Goal: Information Seeking & Learning: Learn about a topic

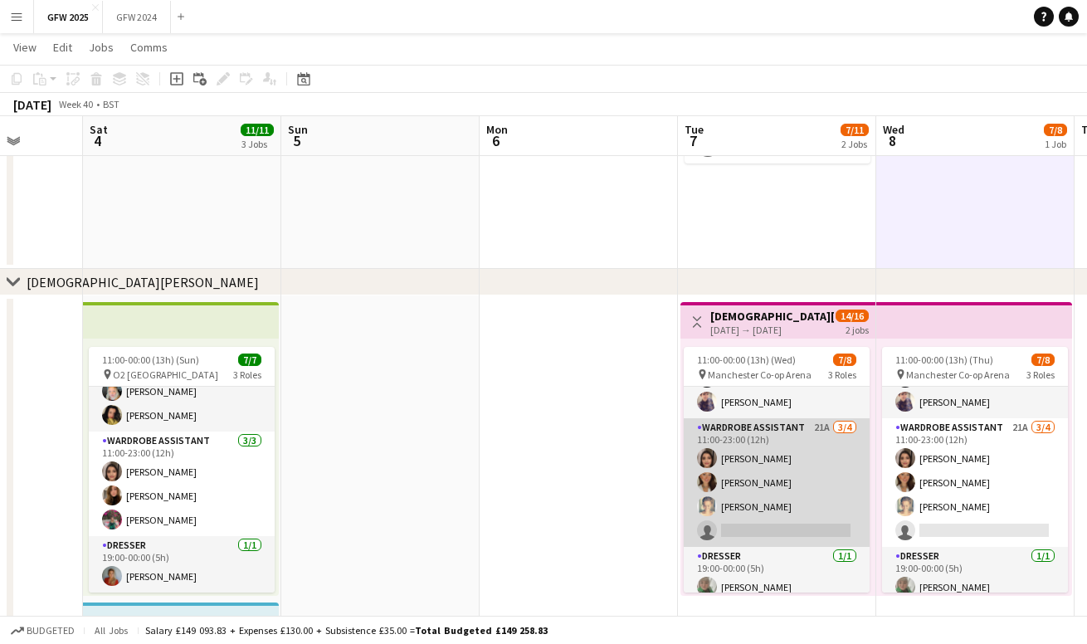
click at [755, 470] on app-card-role "Wardrobe Assistant 21A [DATE] 11:00-23:00 (12h) [PERSON_NAME] [PERSON_NAME] [PE…" at bounding box center [777, 482] width 186 height 129
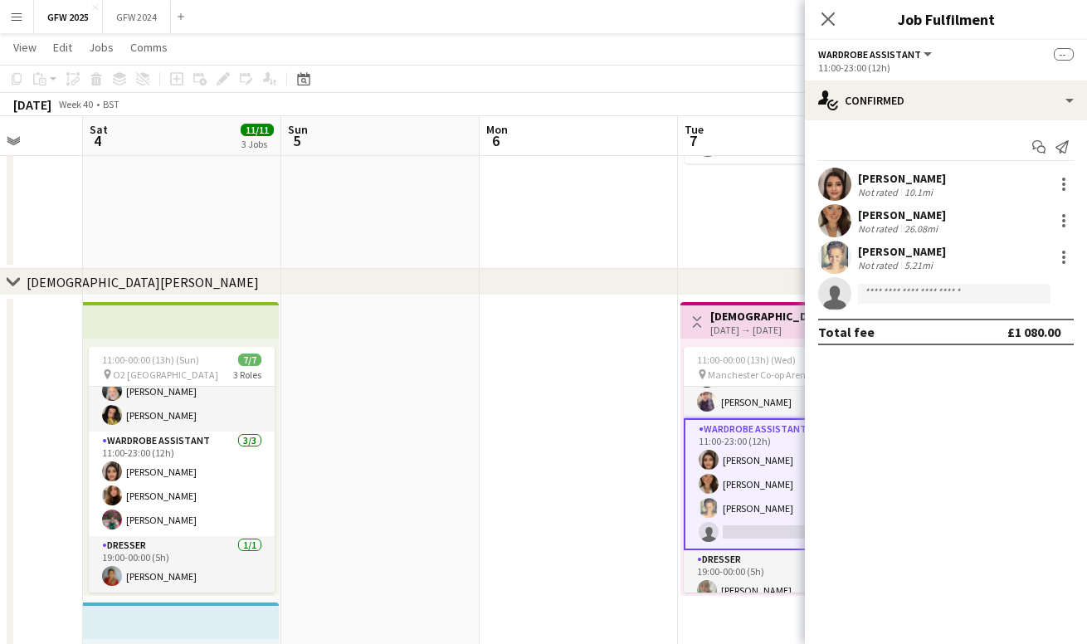
click at [885, 183] on div "[PERSON_NAME]" at bounding box center [902, 178] width 88 height 15
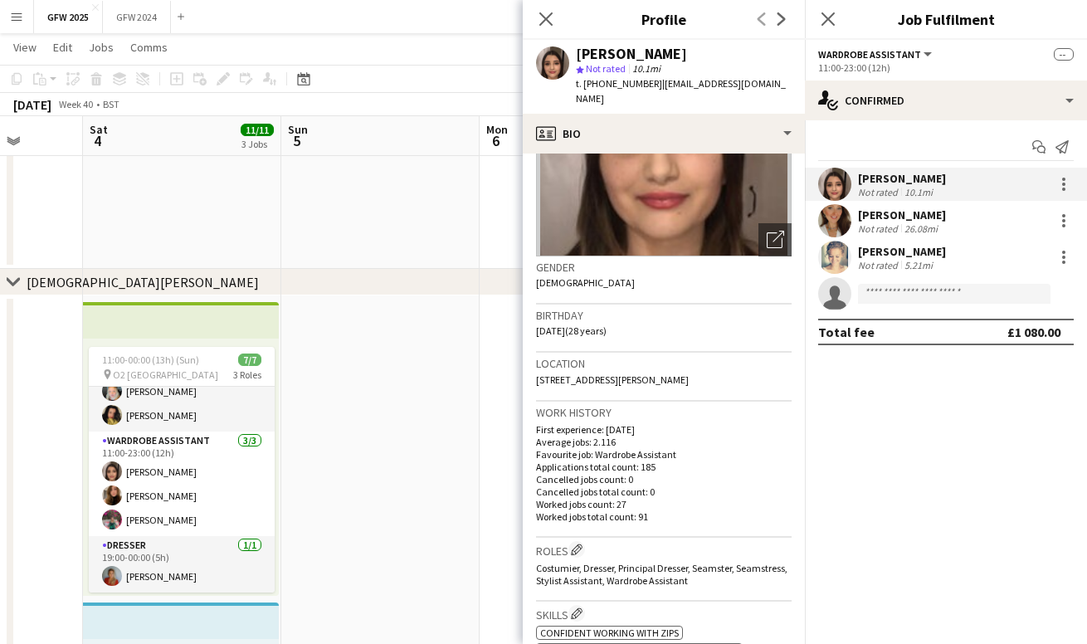
scroll to position [155, 0]
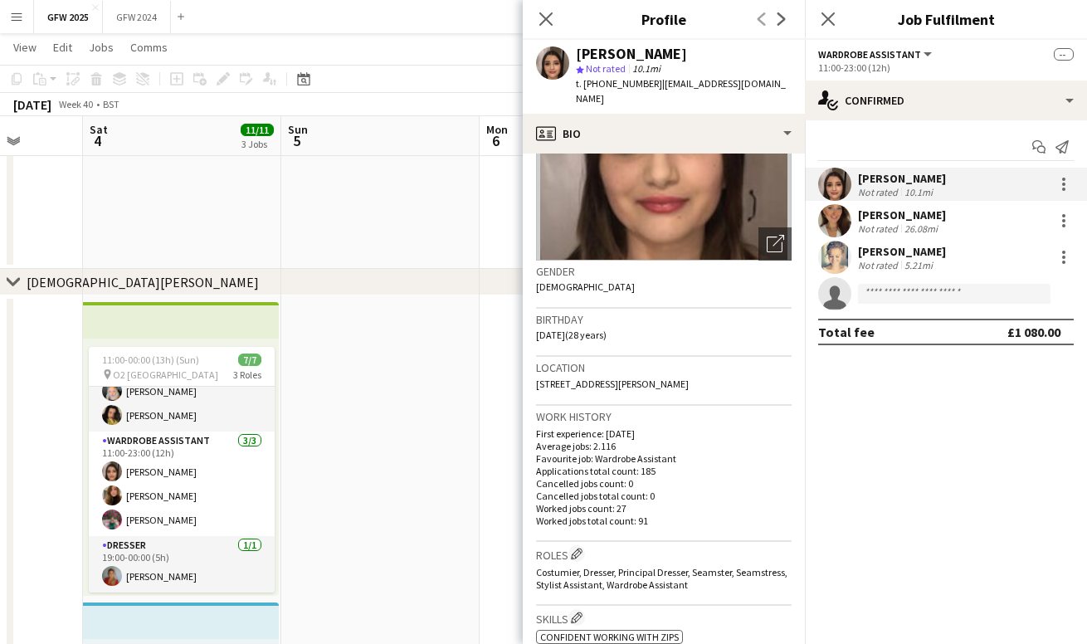
click at [915, 222] on div "26.08mi" at bounding box center [921, 228] width 40 height 12
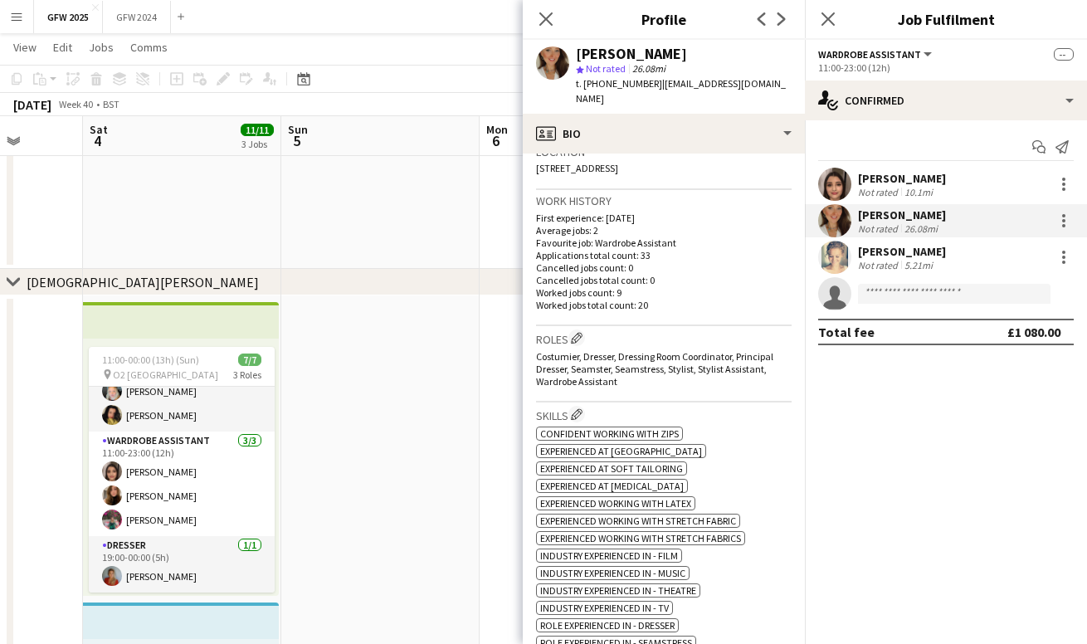
scroll to position [374, 0]
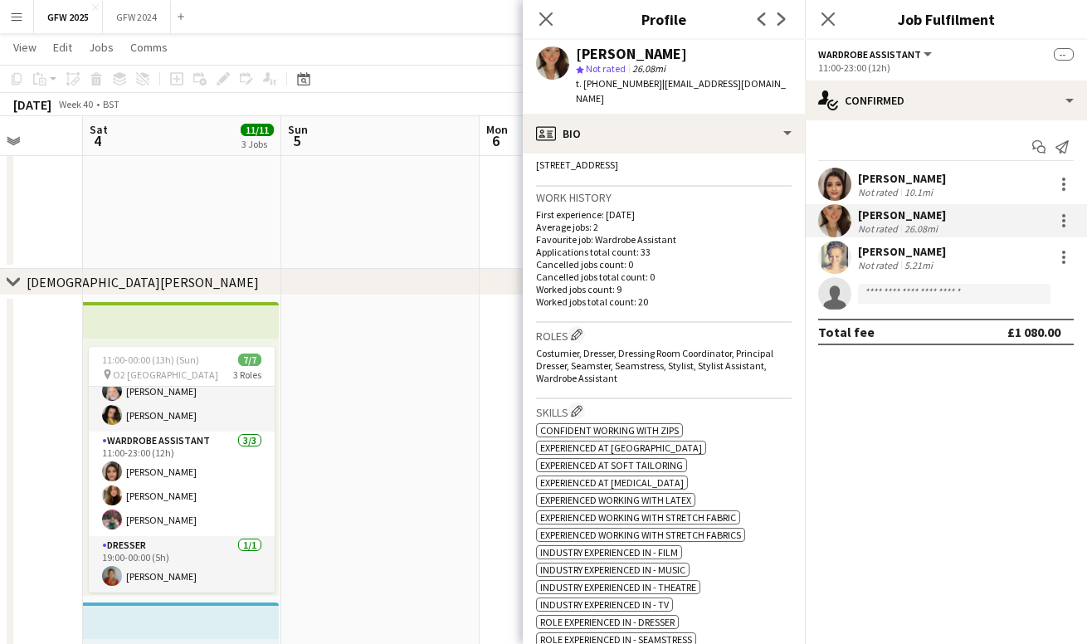
click at [897, 249] on div "[PERSON_NAME]" at bounding box center [902, 251] width 88 height 15
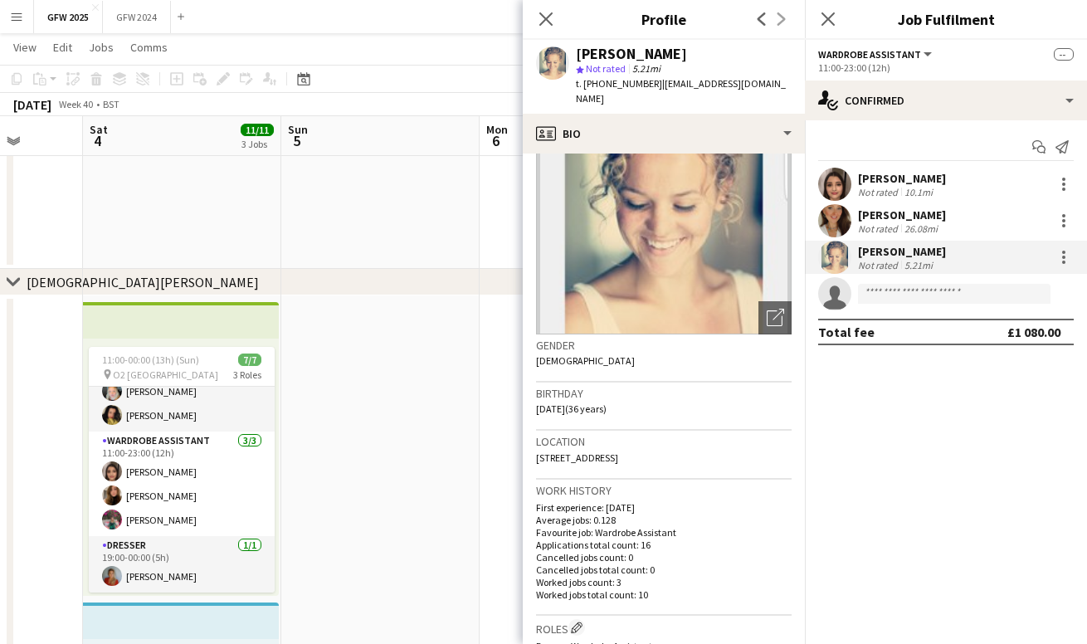
scroll to position [87, 0]
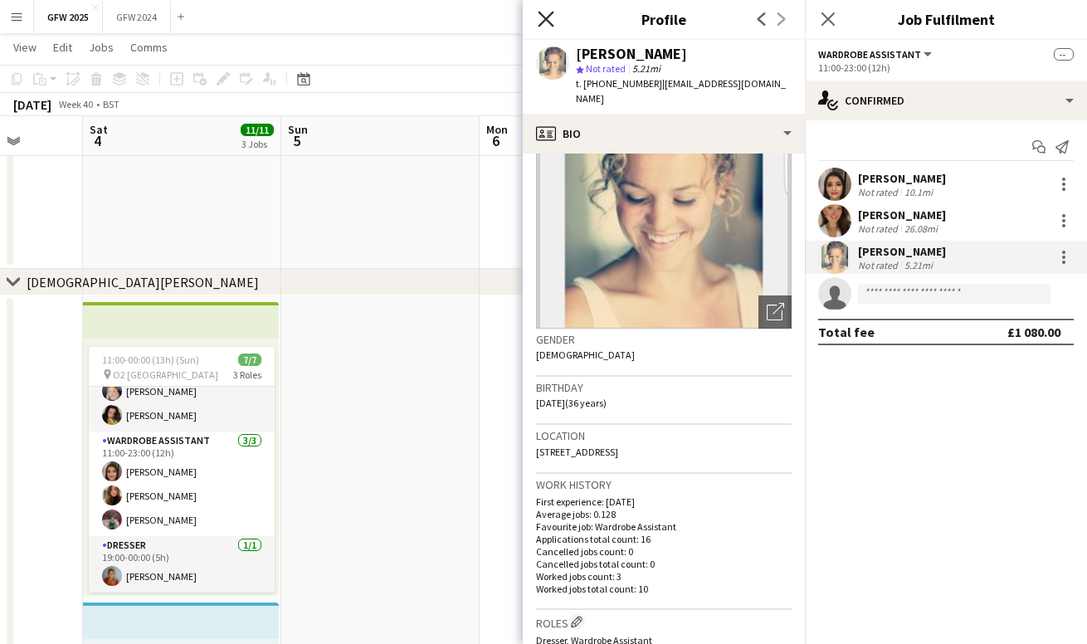
click at [549, 14] on icon "Close pop-in" at bounding box center [546, 19] width 16 height 16
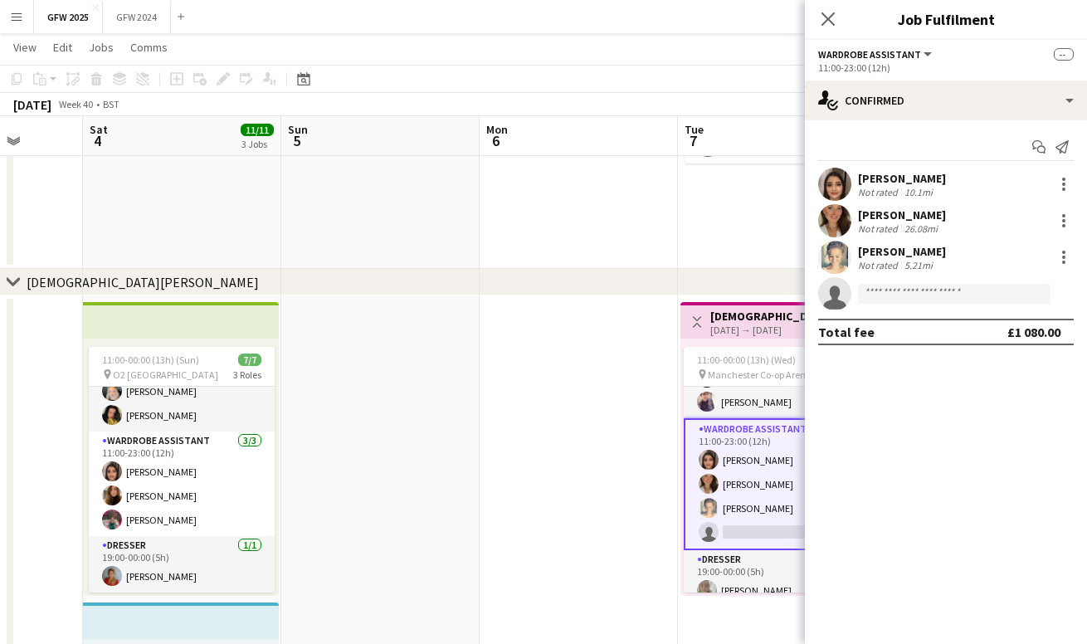
click at [22, 16] on app-icon "Menu" at bounding box center [16, 16] width 13 height 13
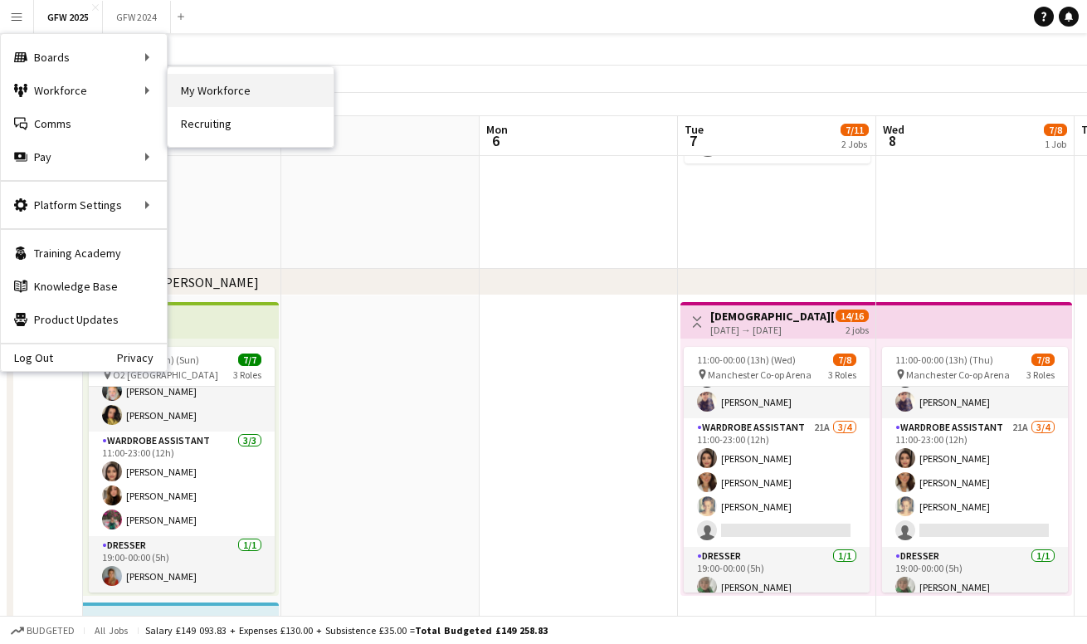
click at [222, 81] on link "My Workforce" at bounding box center [251, 90] width 166 height 33
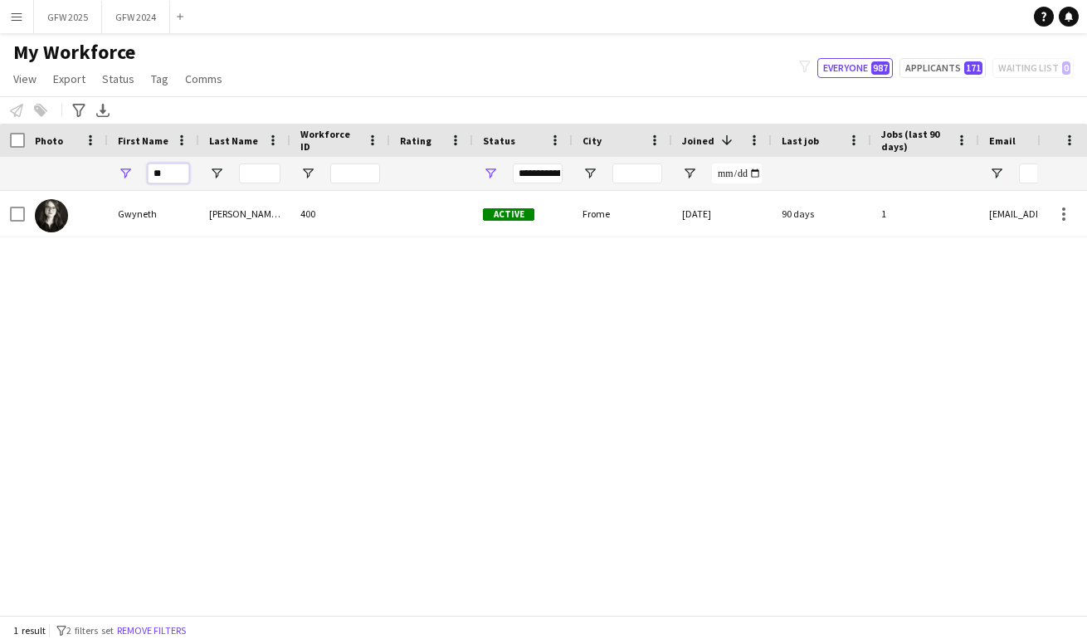
click at [178, 170] on input "**" at bounding box center [168, 173] width 41 height 20
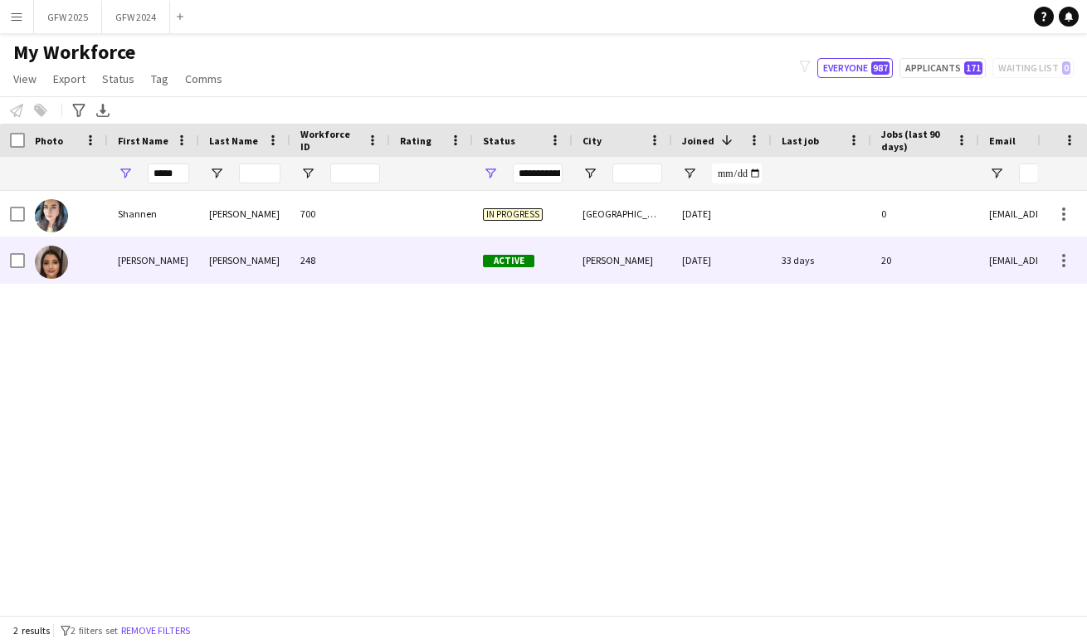
drag, startPoint x: 176, startPoint y: 201, endPoint x: 171, endPoint y: 261, distance: 60.0
click at [171, 261] on div "[PERSON_NAME]" at bounding box center [153, 260] width 91 height 46
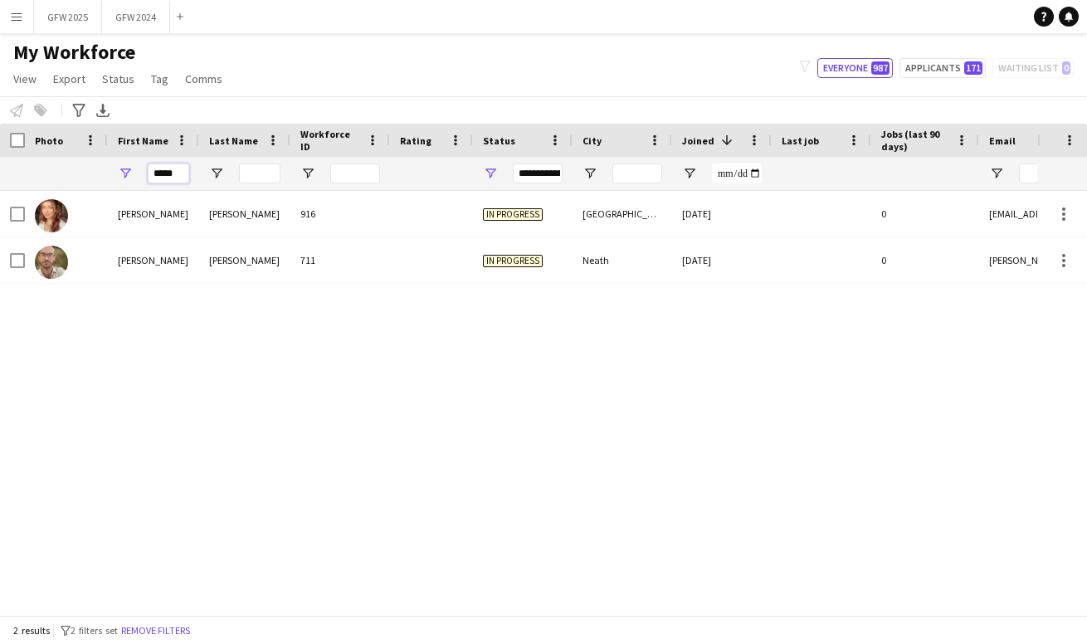
click at [183, 171] on input "*****" at bounding box center [168, 173] width 41 height 20
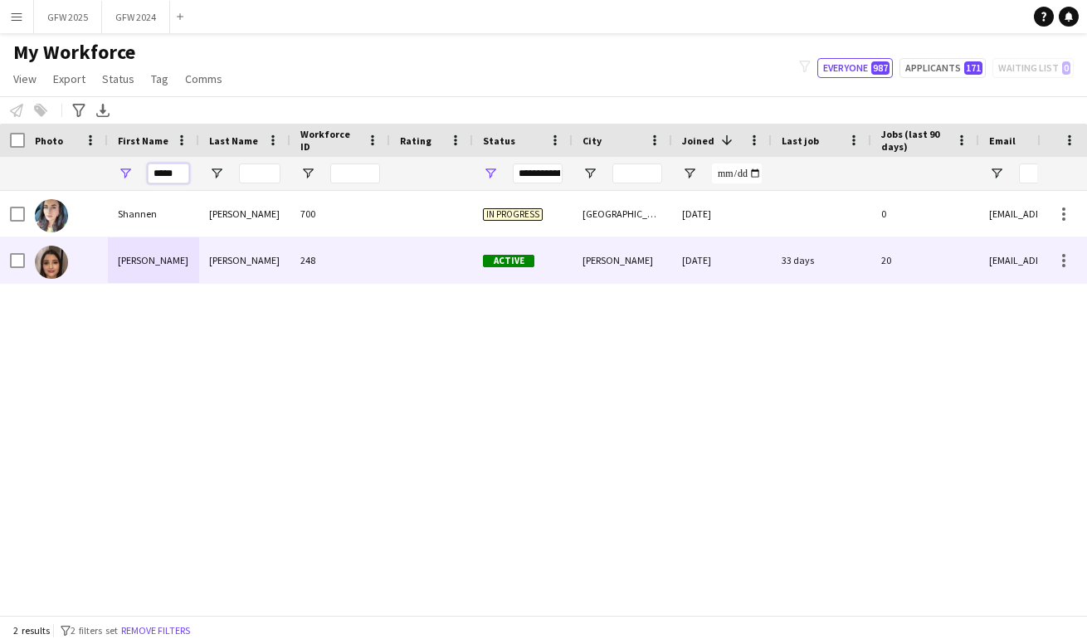
type input "*****"
click at [170, 256] on div "[PERSON_NAME]" at bounding box center [153, 260] width 91 height 46
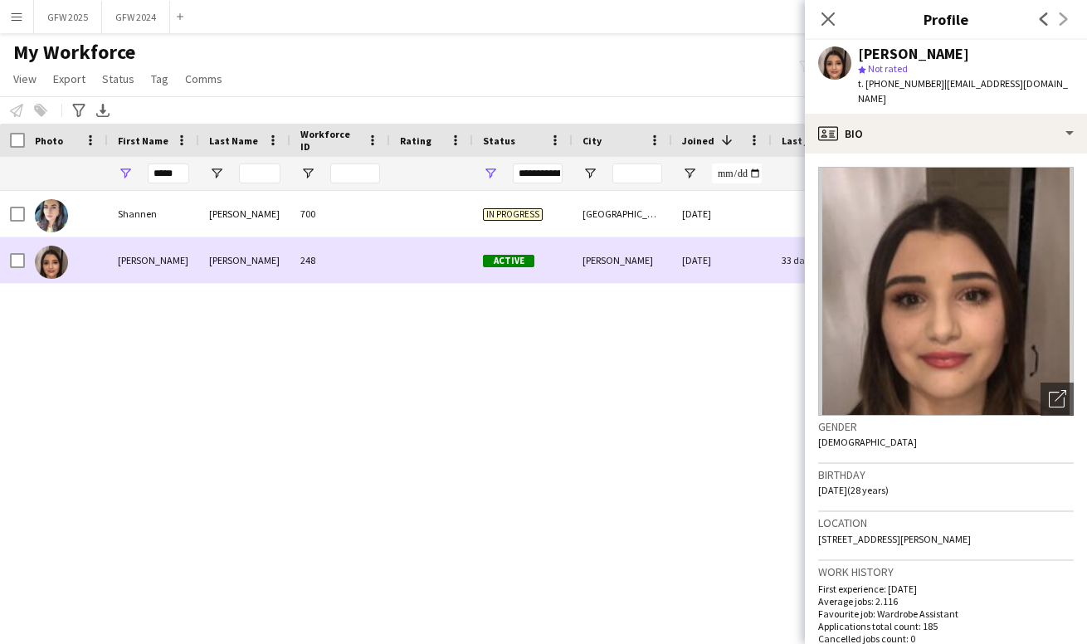
scroll to position [0, 59]
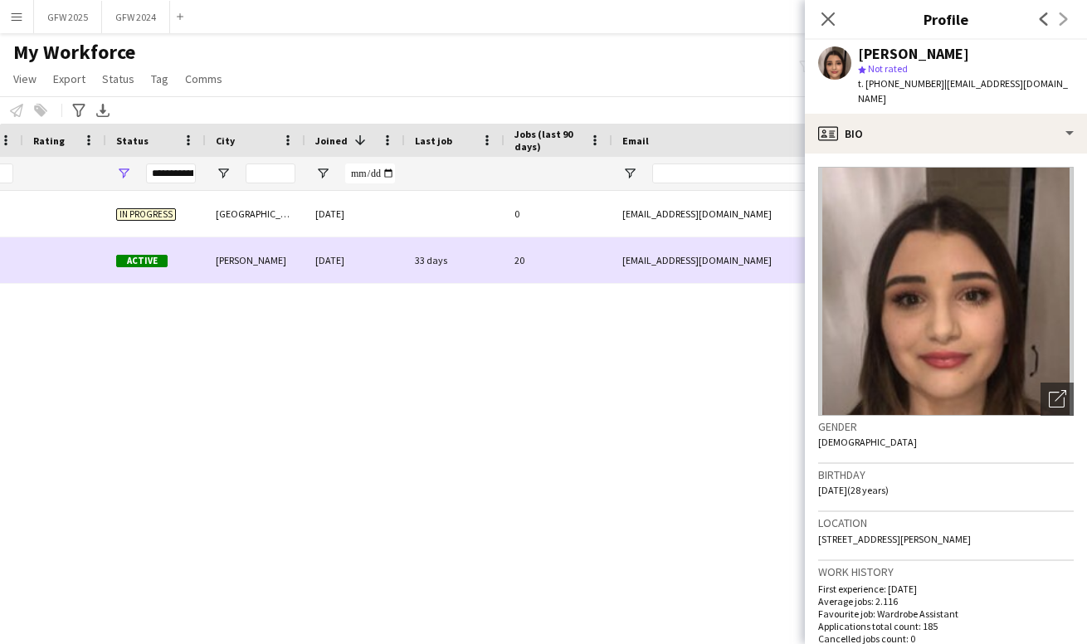
click at [423, 258] on div "33 days" at bounding box center [455, 260] width 100 height 46
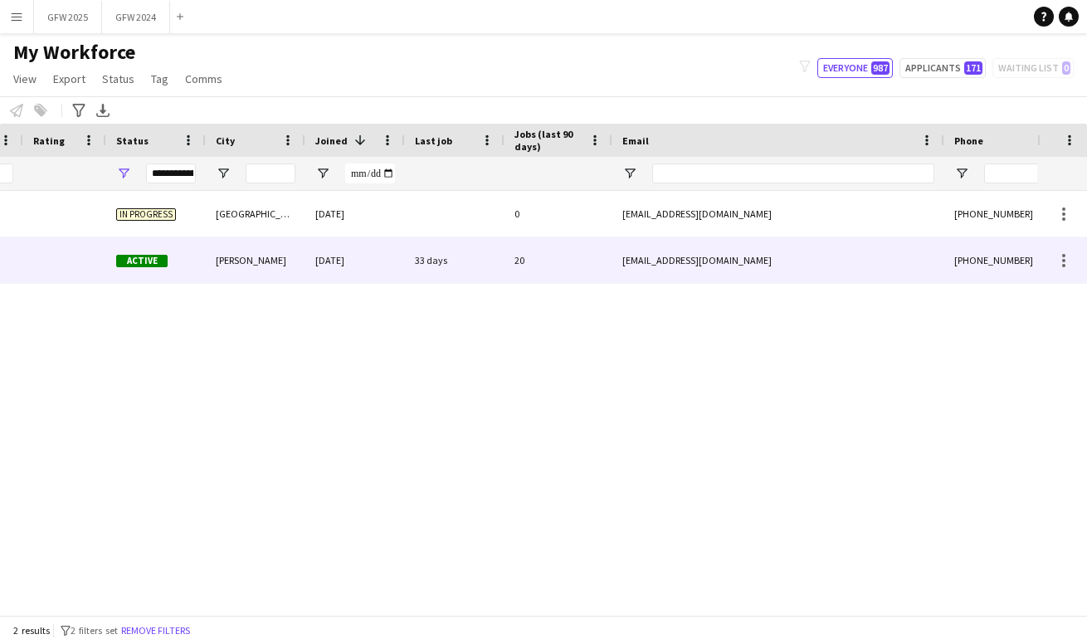
click at [423, 258] on div "33 days" at bounding box center [455, 260] width 100 height 46
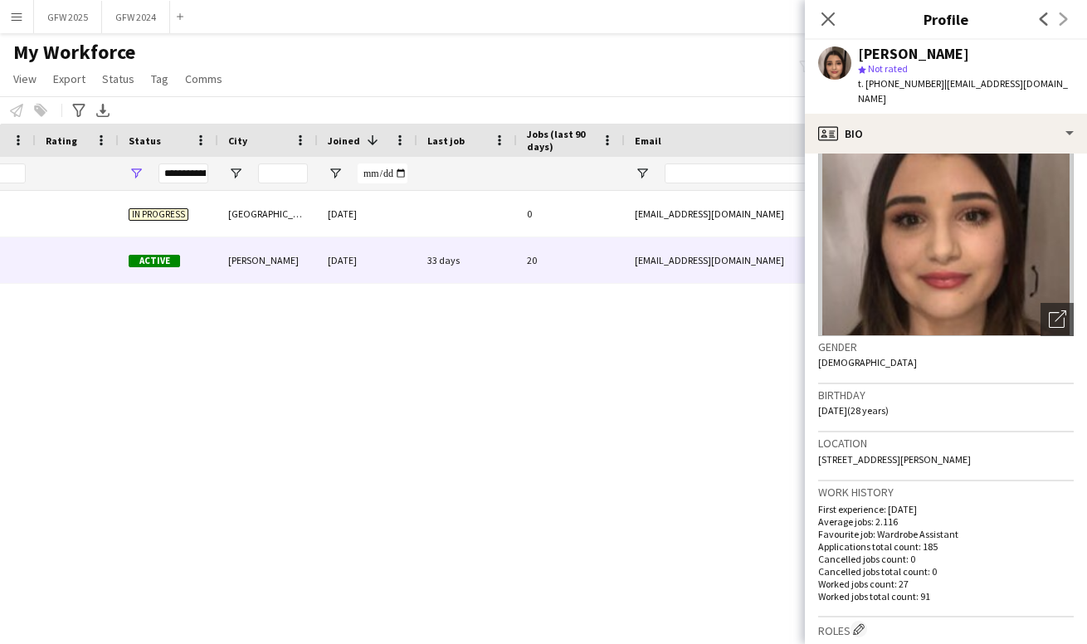
scroll to position [82, 0]
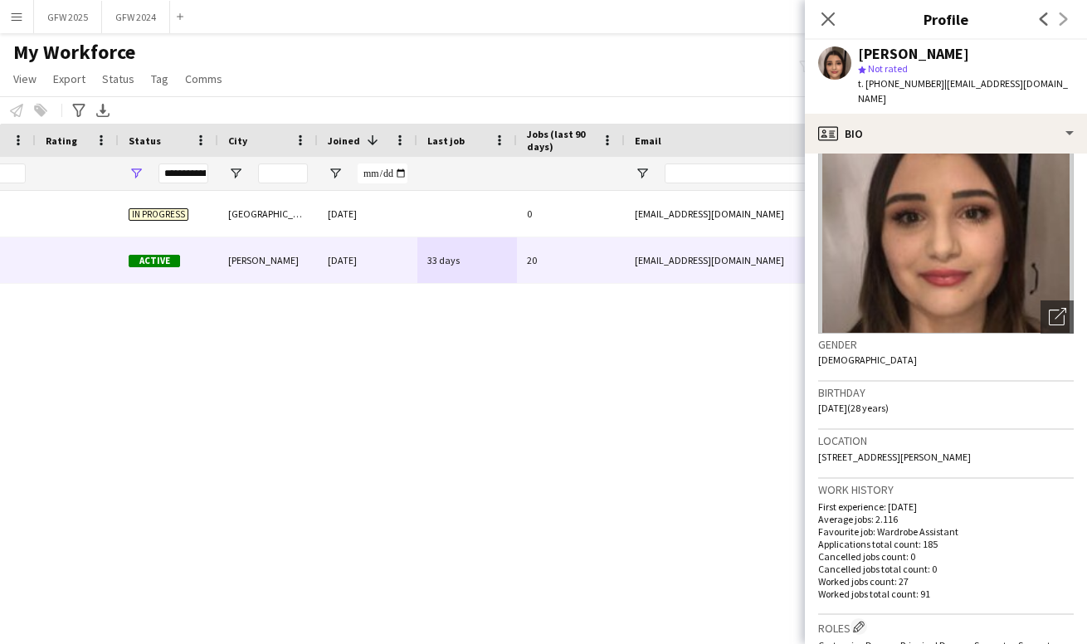
click at [736, 395] on div "[PERSON_NAME] 700 In progress [GEOGRAPHIC_DATA] [DATE] 0 [EMAIL_ADDRESS][DOMAIN…" at bounding box center [518, 403] width 1037 height 424
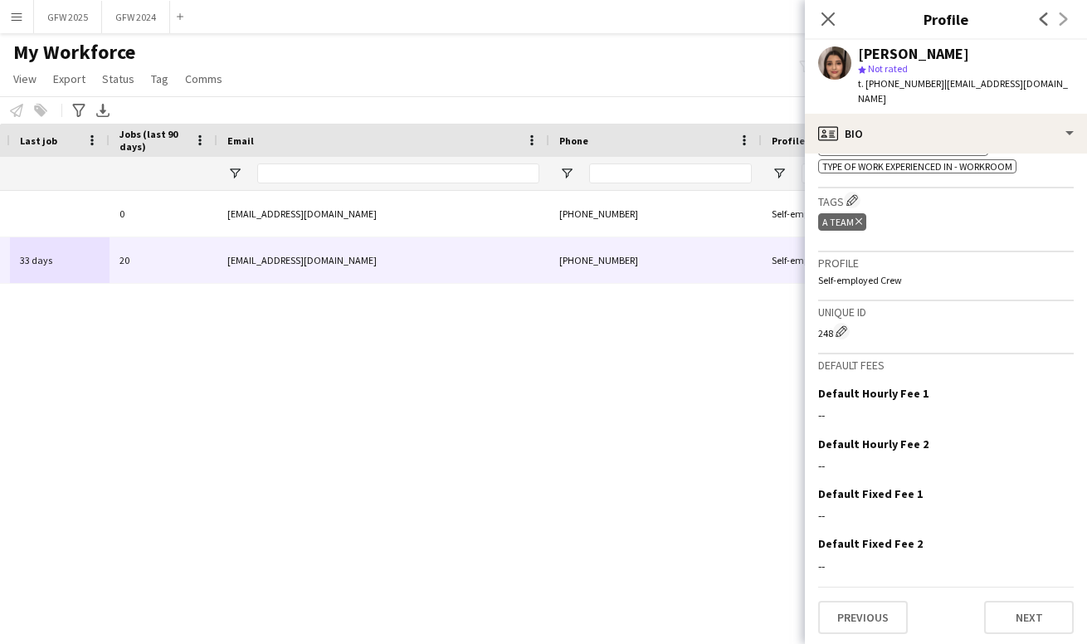
scroll to position [869, 0]
click at [1028, 622] on button "Next" at bounding box center [1029, 618] width 90 height 33
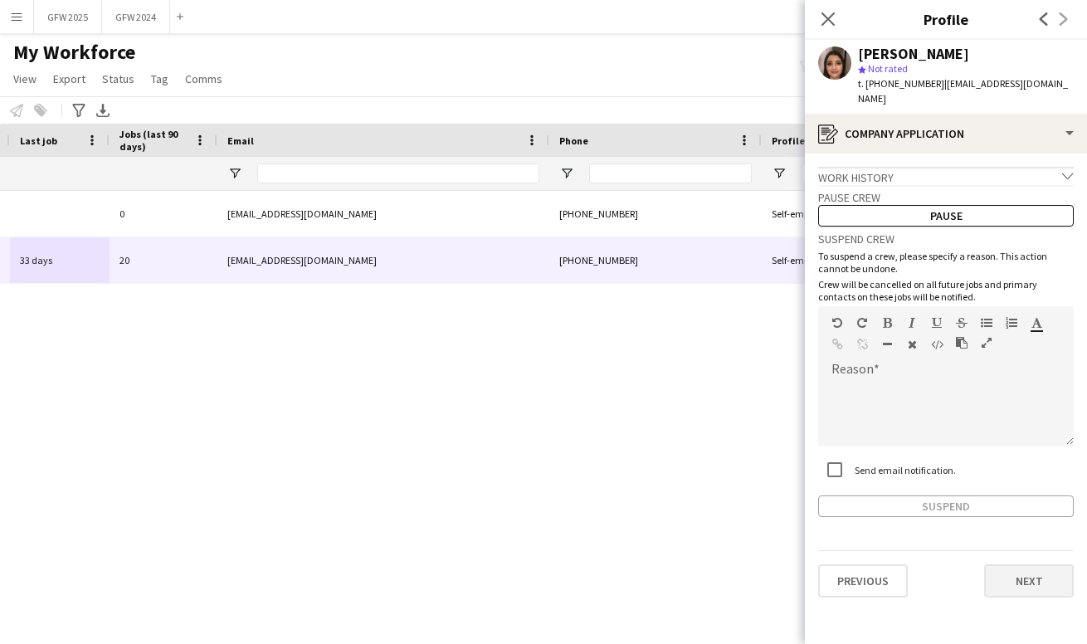
click at [1024, 590] on button "Next" at bounding box center [1029, 580] width 90 height 33
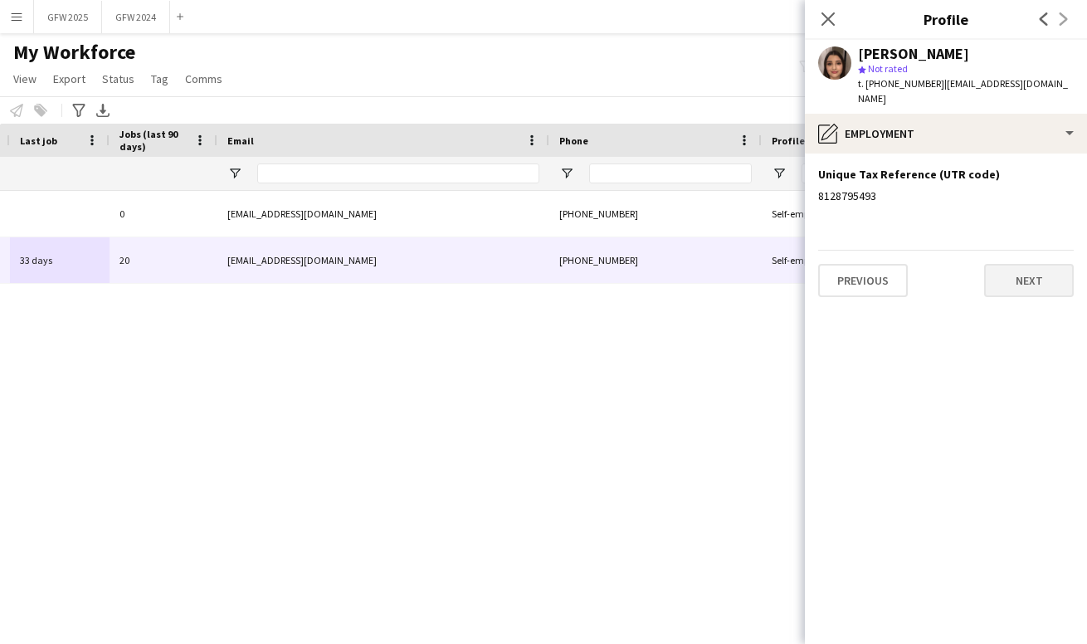
click at [1012, 291] on button "Next" at bounding box center [1029, 280] width 90 height 33
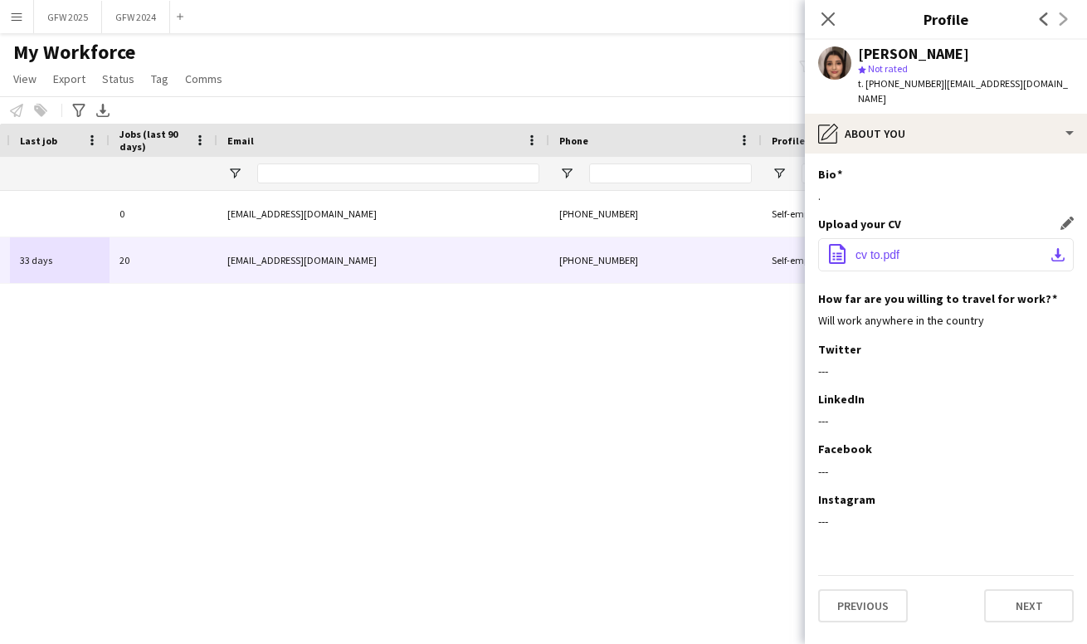
click at [997, 252] on button "office-file-sheet cv to.pdf download-bottom" at bounding box center [946, 254] width 256 height 33
click at [829, 17] on icon "Close pop-in" at bounding box center [828, 19] width 16 height 16
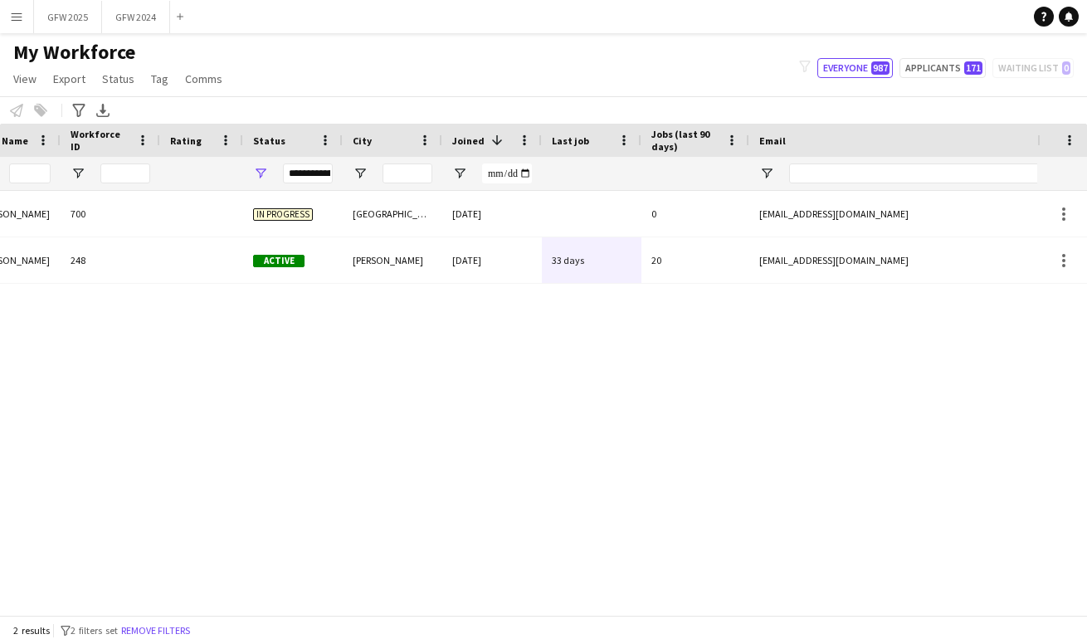
scroll to position [0, -9]
